Goal: Navigation & Orientation: Find specific page/section

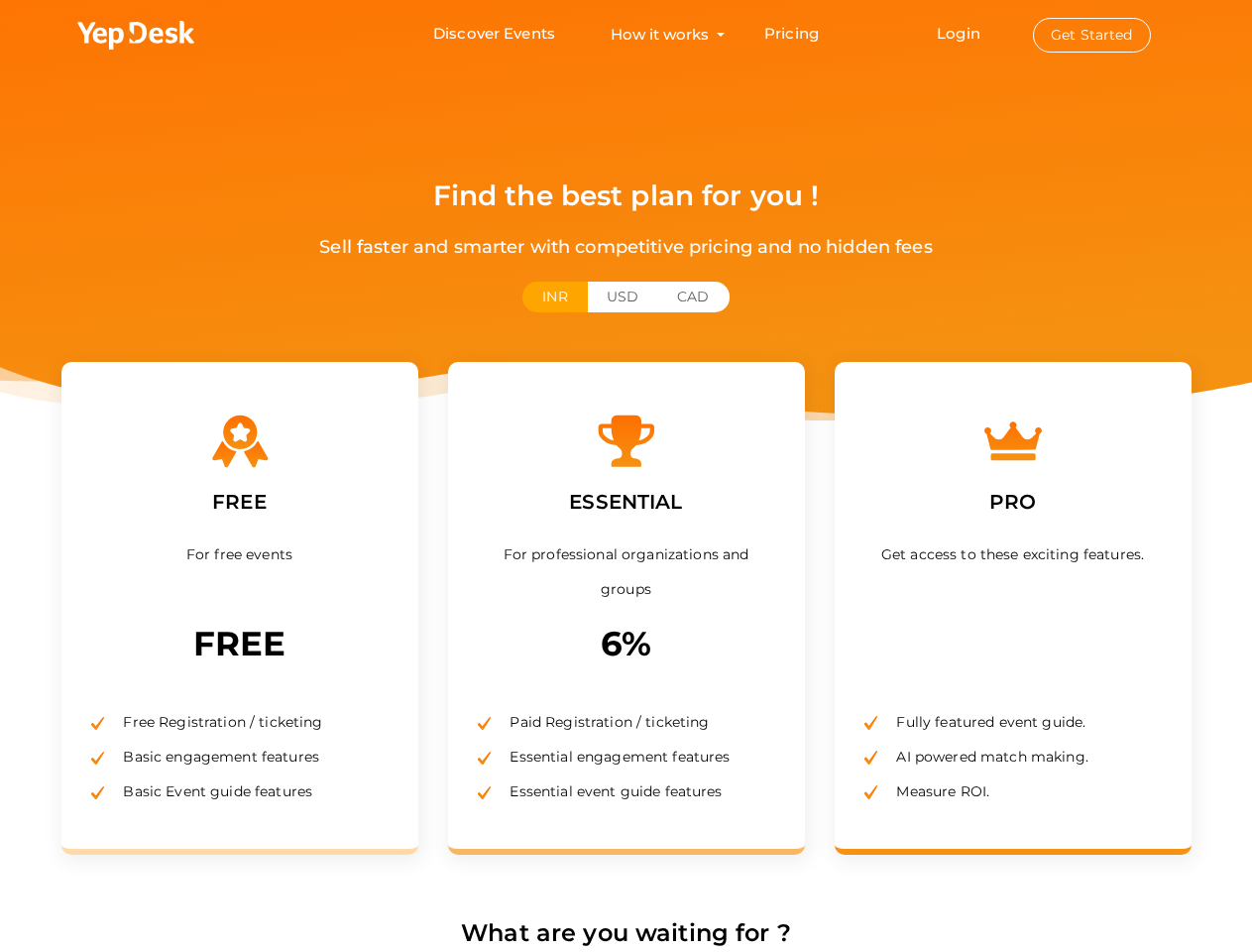
click at [626, 476] on label "ESSENTIAL" at bounding box center [625, 501] width 143 height 61
click at [137, 36] on use at bounding box center [135, 35] width 117 height 29
click at [960, 33] on link "Login" at bounding box center [959, 33] width 44 height 19
click at [1091, 35] on button "Get Started" at bounding box center [1092, 35] width 118 height 35
click at [554, 296] on button "INR" at bounding box center [554, 297] width 64 height 31
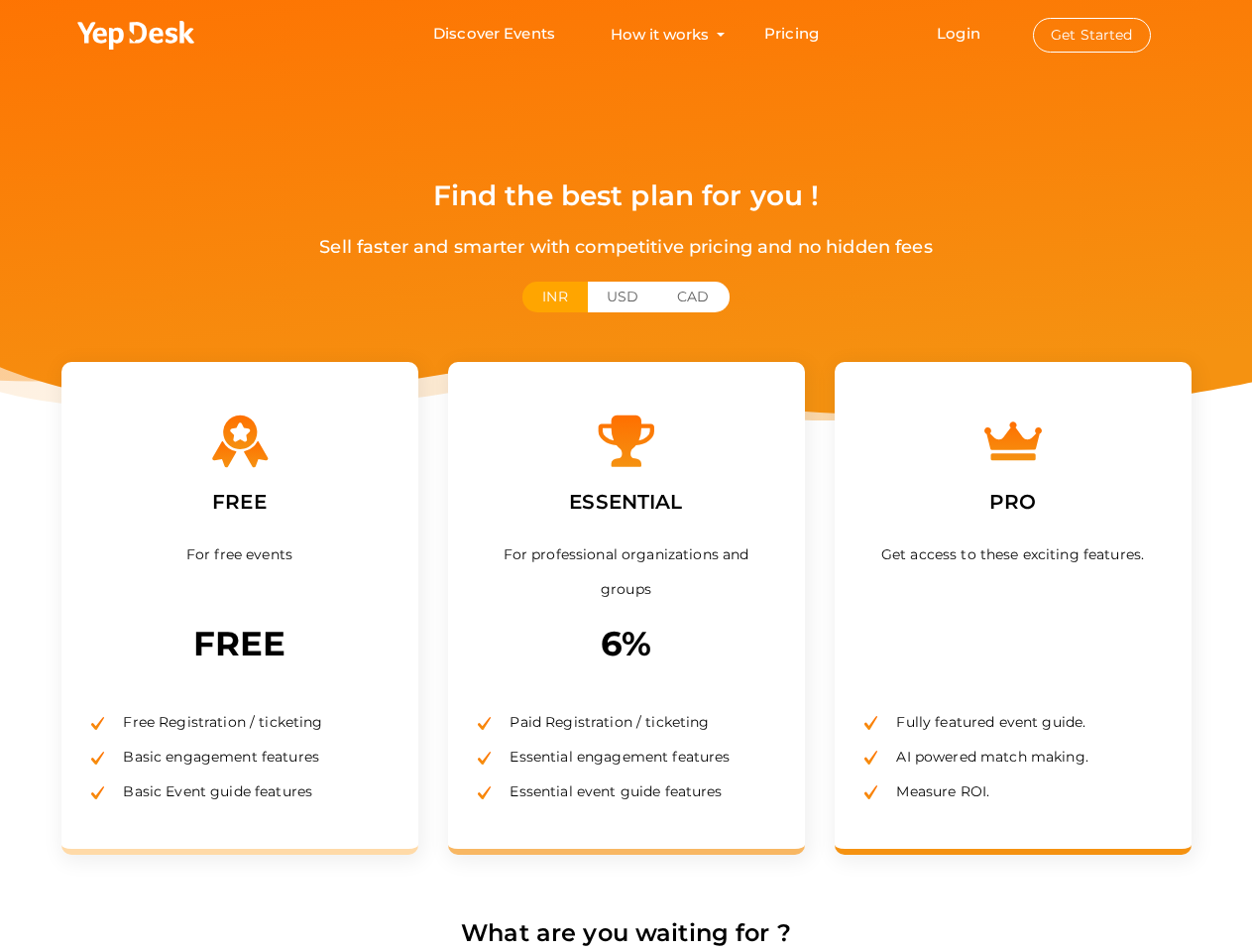
click at [623, 296] on button "USD" at bounding box center [622, 297] width 71 height 31
click at [693, 296] on button "CAD" at bounding box center [692, 297] width 71 height 31
